Goal: Navigation & Orientation: Find specific page/section

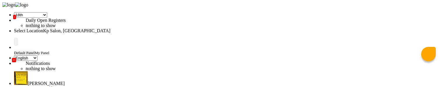
select select "41"
select select "en"
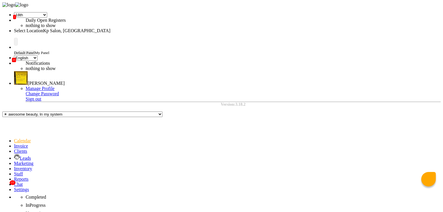
scroll to position [77, 0]
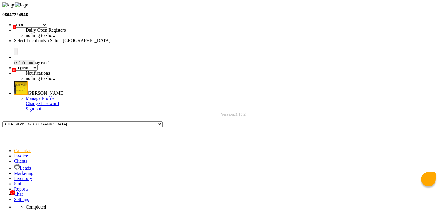
select select "41"
select select "en"
